Goal: Information Seeking & Learning: Learn about a topic

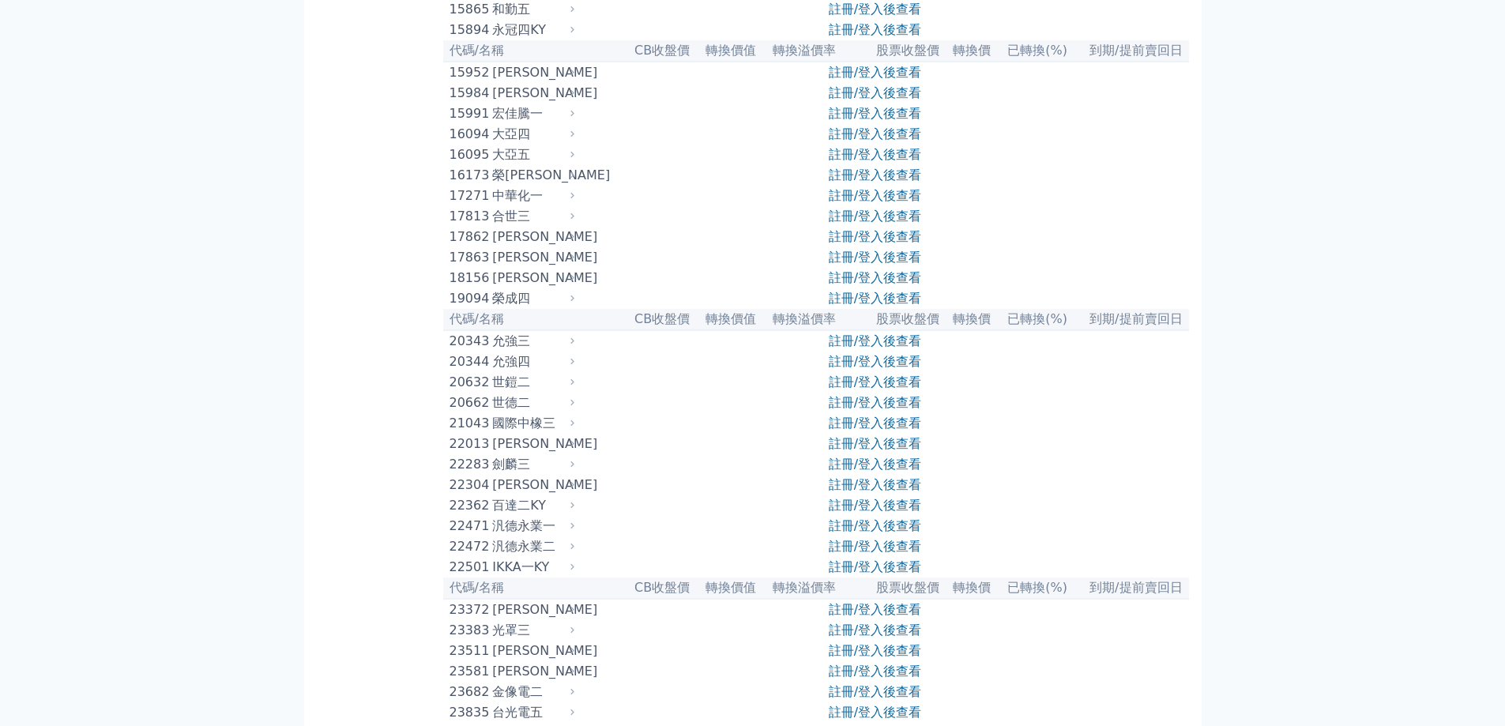
scroll to position [711, 0]
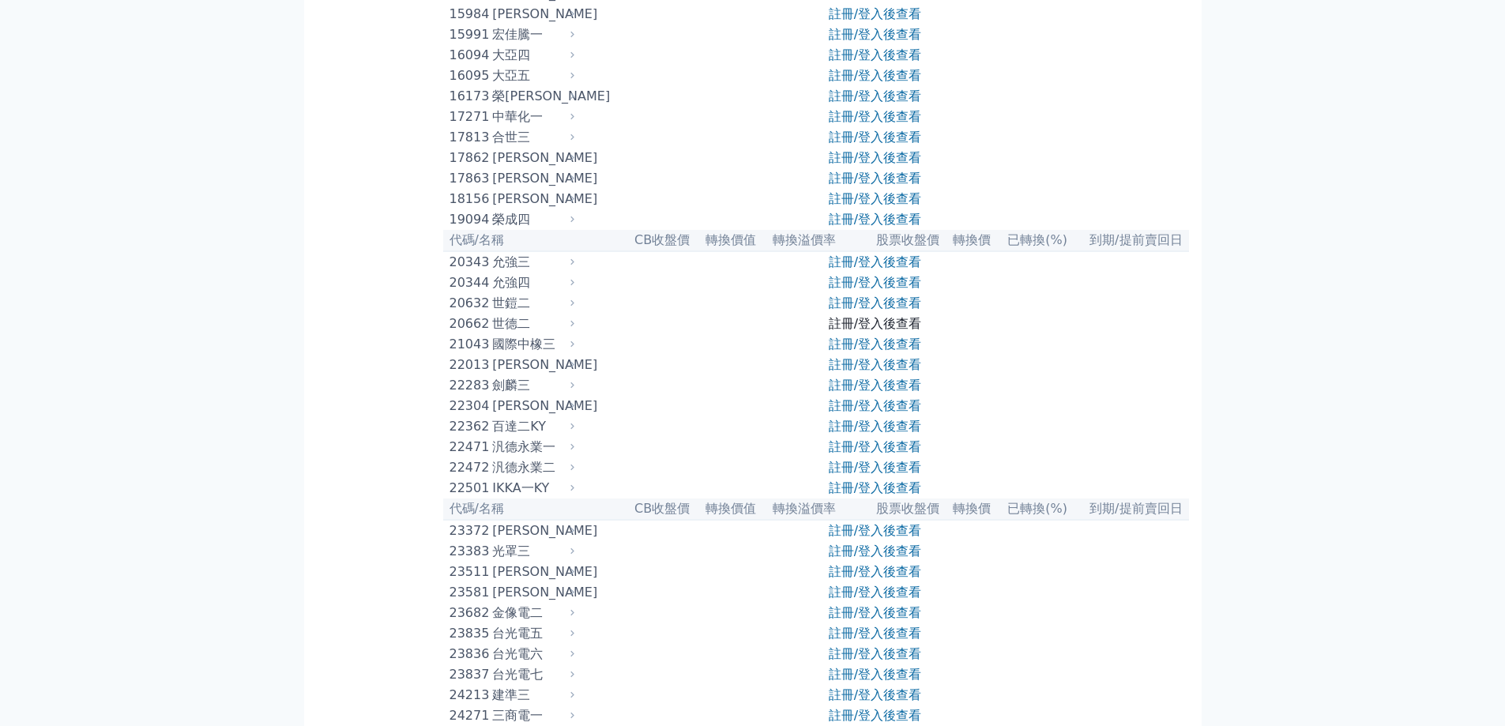
click at [905, 331] on link "註冊/登入後查看" at bounding box center [875, 323] width 92 height 15
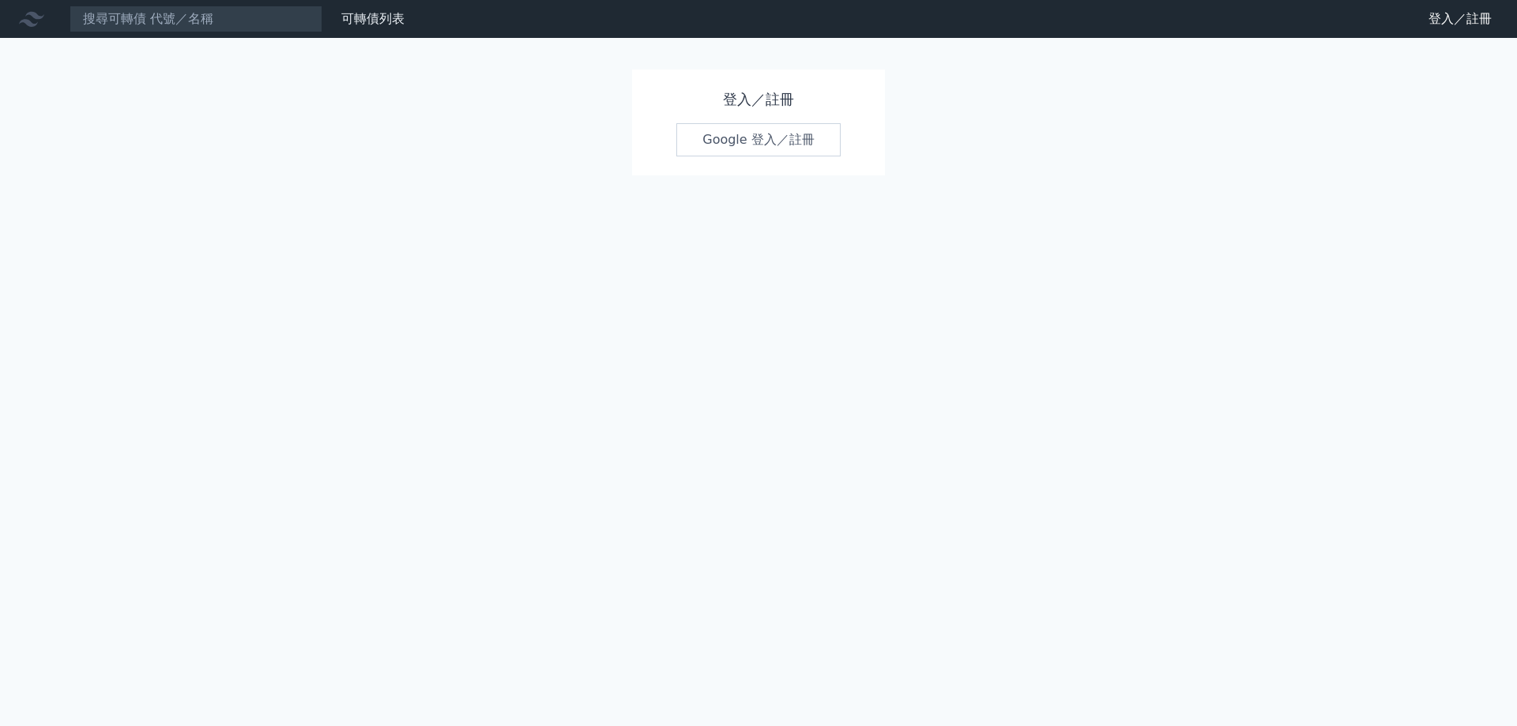
click at [803, 138] on link "Google 登入／註冊" at bounding box center [758, 139] width 164 height 33
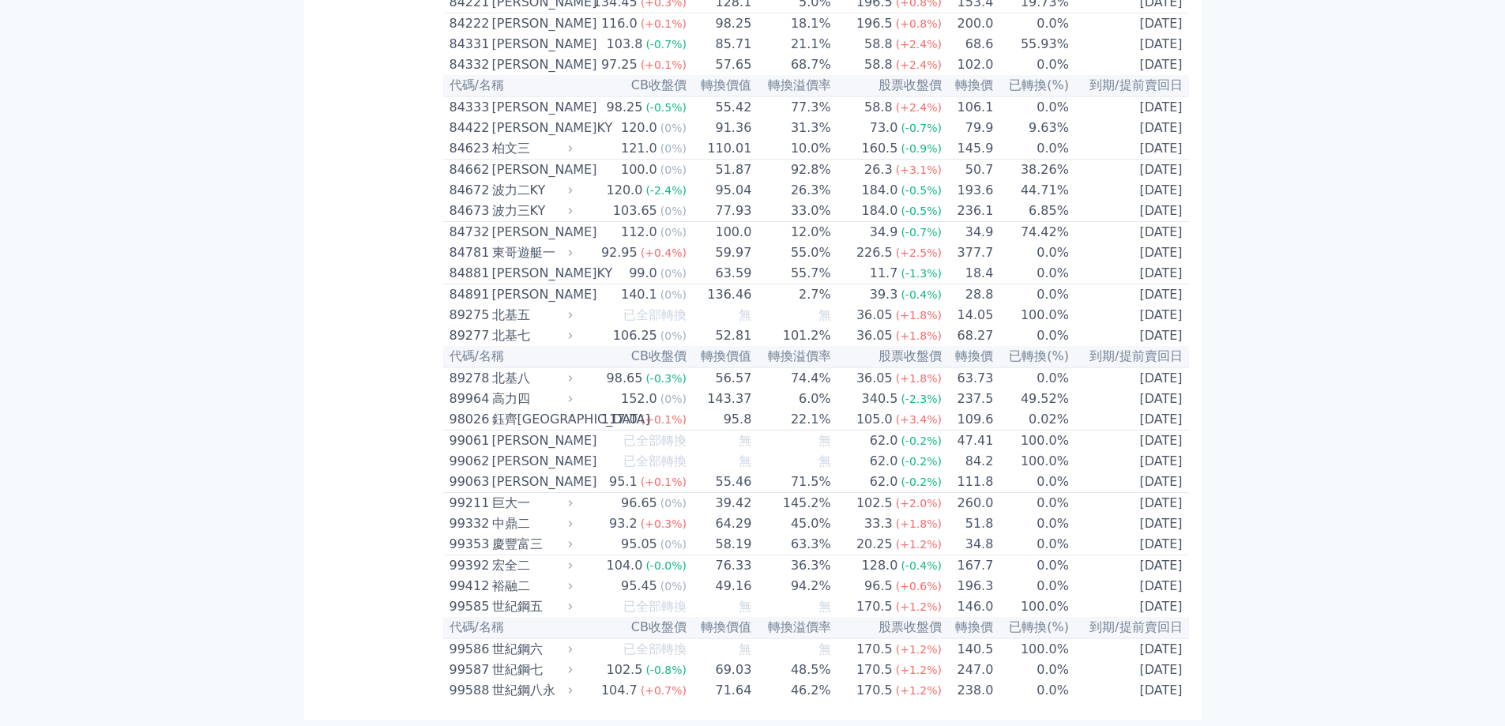
scroll to position [8769, 0]
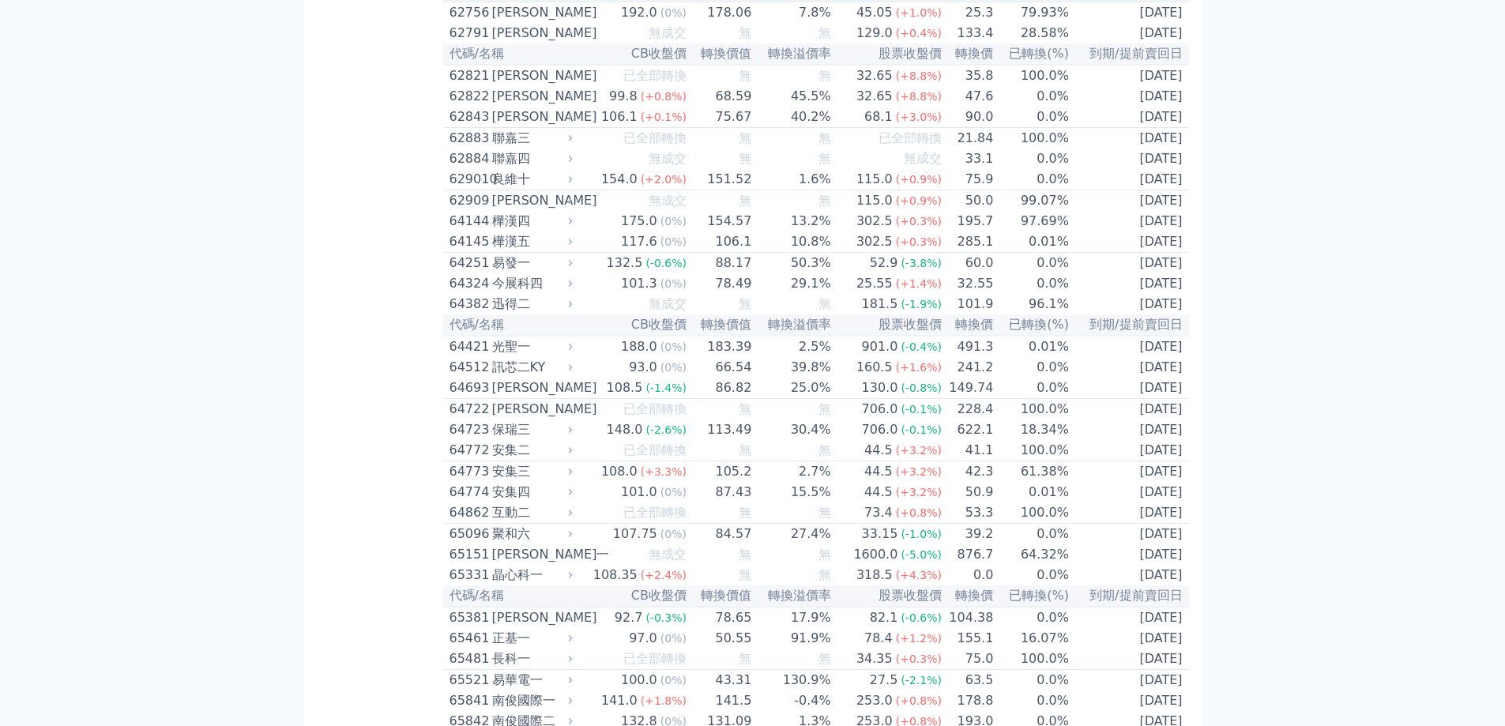
scroll to position [6377, 0]
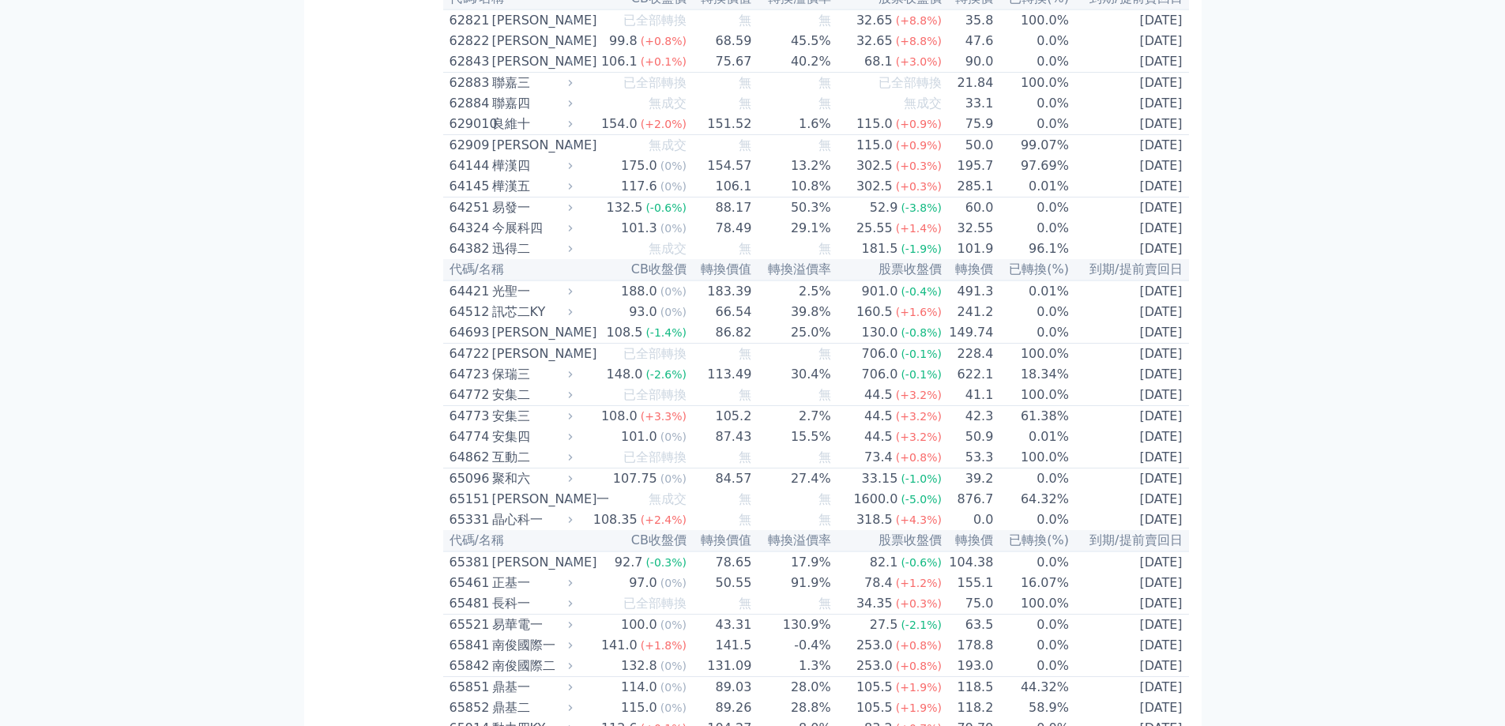
drag, startPoint x: 524, startPoint y: 295, endPoint x: 504, endPoint y: 293, distance: 19.8
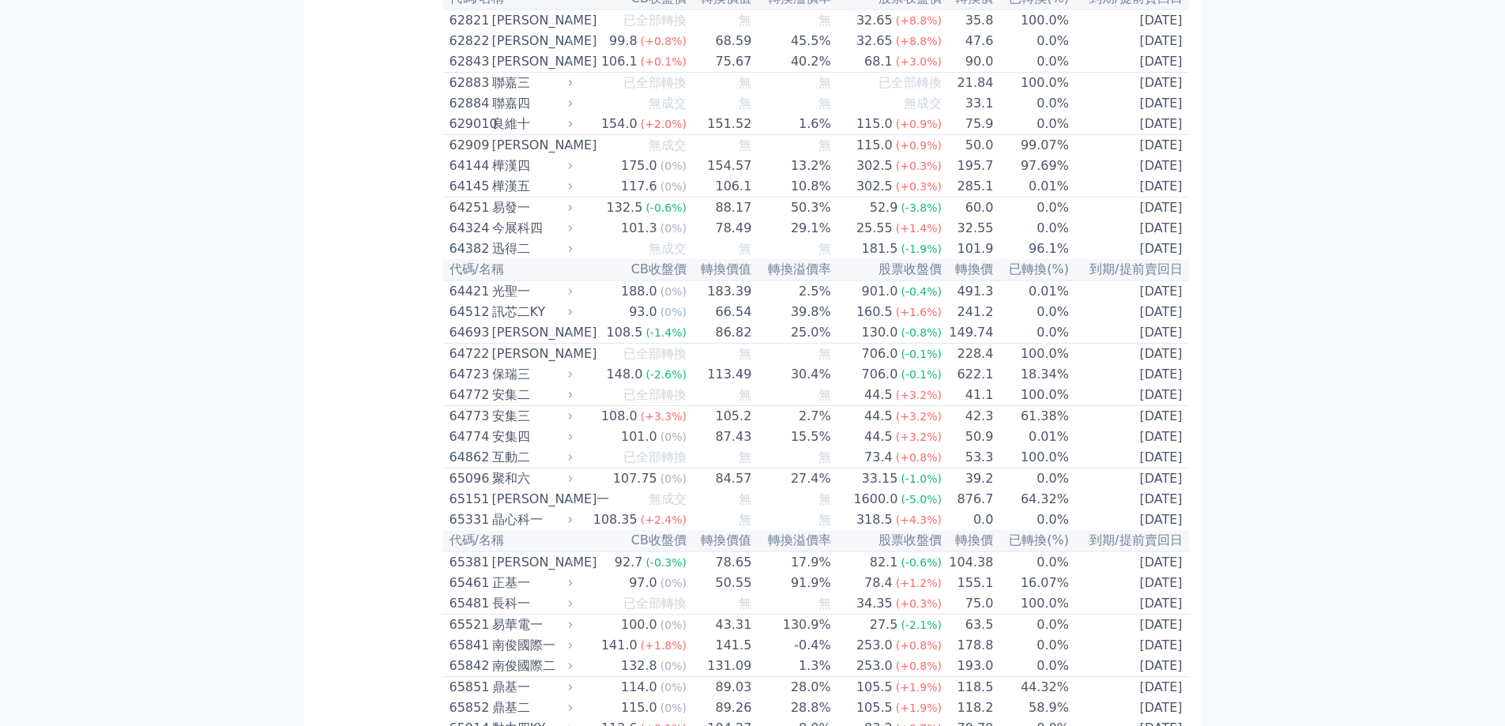
drag, startPoint x: 533, startPoint y: 291, endPoint x: 495, endPoint y: 291, distance: 37.9
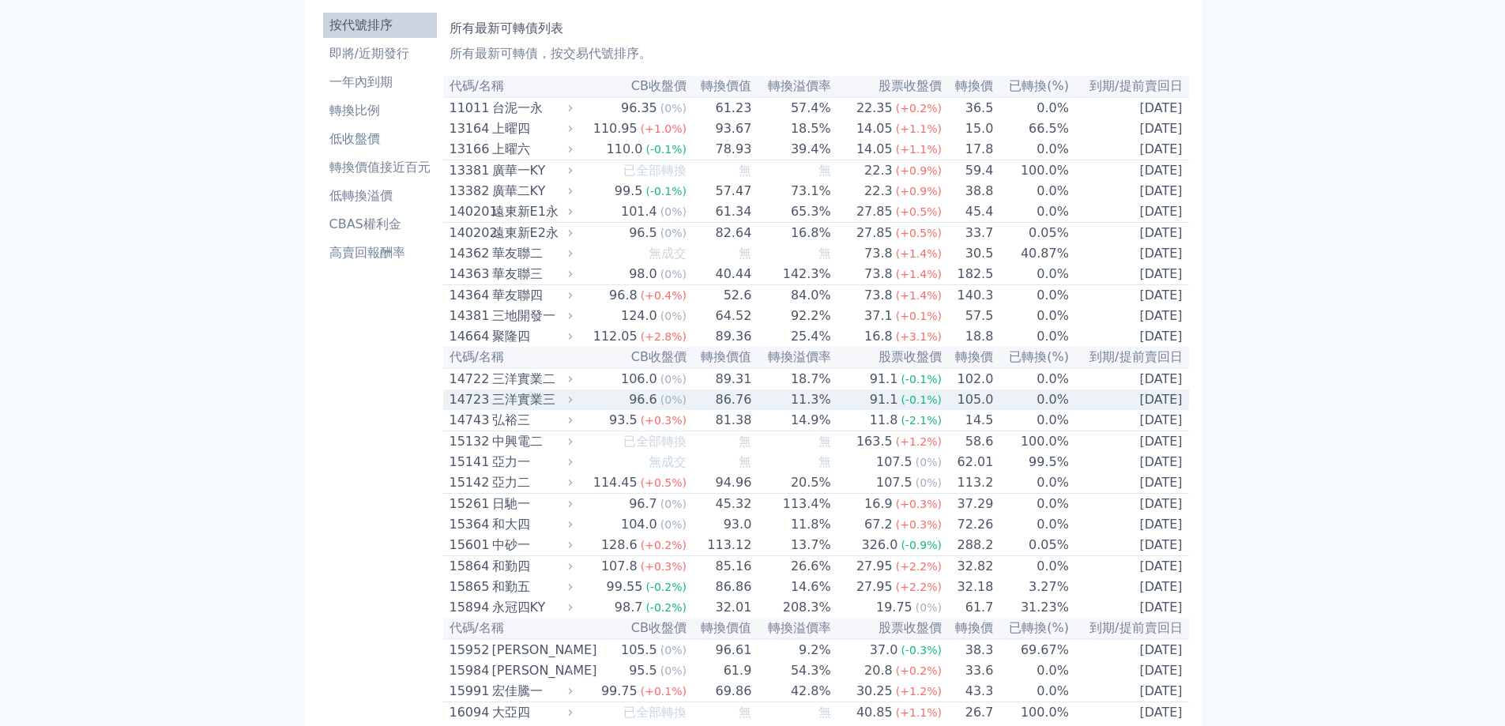
scroll to position [0, 0]
